Goal: Task Accomplishment & Management: Complete application form

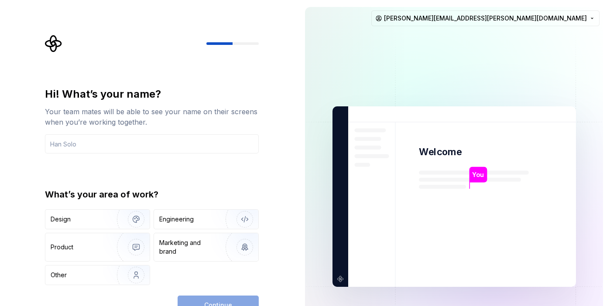
click at [44, 41] on div "Hi! What’s your name? Your team mates will be able to see your name on their sc…" at bounding box center [154, 175] width 229 height 280
click at [174, 214] on div "Engineering" at bounding box center [206, 219] width 104 height 19
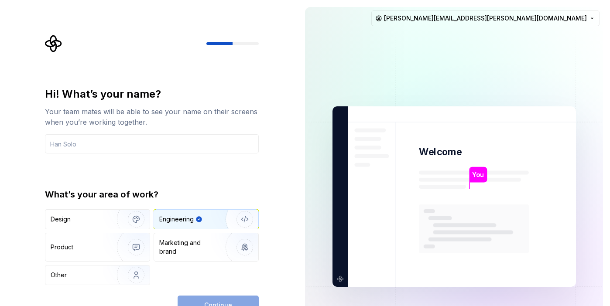
click at [175, 218] on div "Engineering" at bounding box center [176, 219] width 34 height 9
click at [195, 195] on div "What’s your area of work?" at bounding box center [152, 194] width 214 height 12
click at [197, 221] on icon "button" at bounding box center [199, 219] width 6 height 6
click at [112, 242] on img "button" at bounding box center [130, 247] width 56 height 58
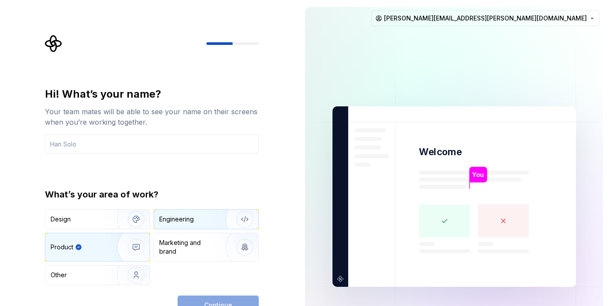
click at [208, 222] on div "Engineering" at bounding box center [193, 219] width 69 height 9
